Goal: Task Accomplishment & Management: Use online tool/utility

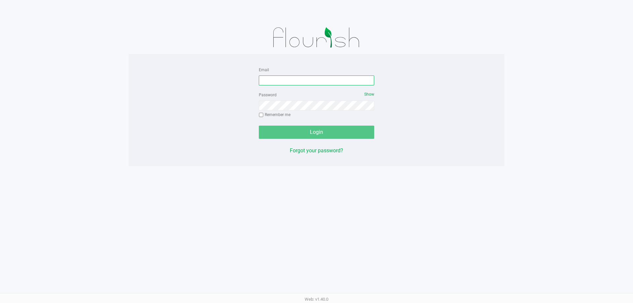
click at [275, 82] on input "Email" at bounding box center [316, 80] width 115 height 10
type input "[EMAIL_ADDRESS][DOMAIN_NAME]"
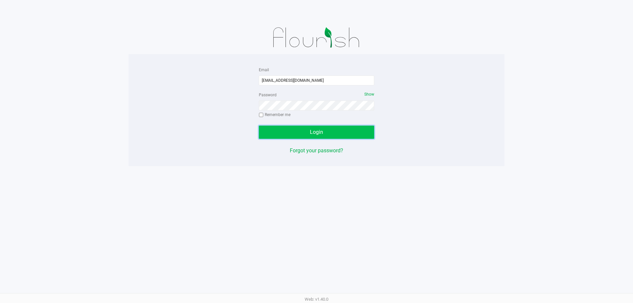
click at [329, 135] on button "Login" at bounding box center [316, 132] width 115 height 13
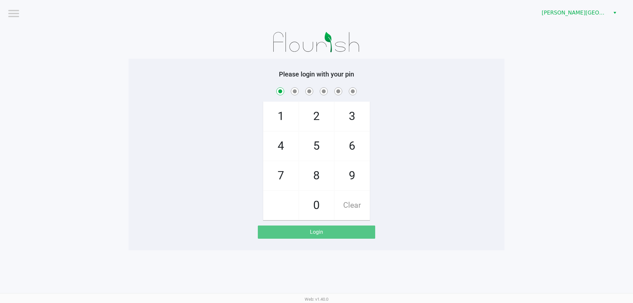
checkbox input "true"
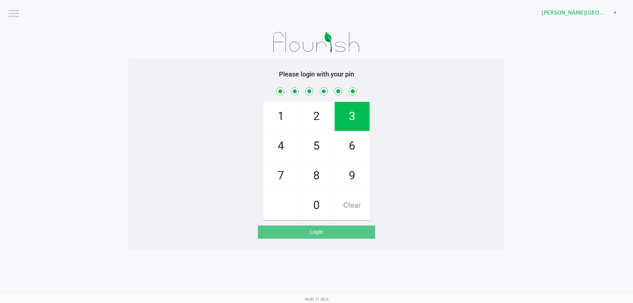
checkbox input "true"
